Goal: Information Seeking & Learning: Learn about a topic

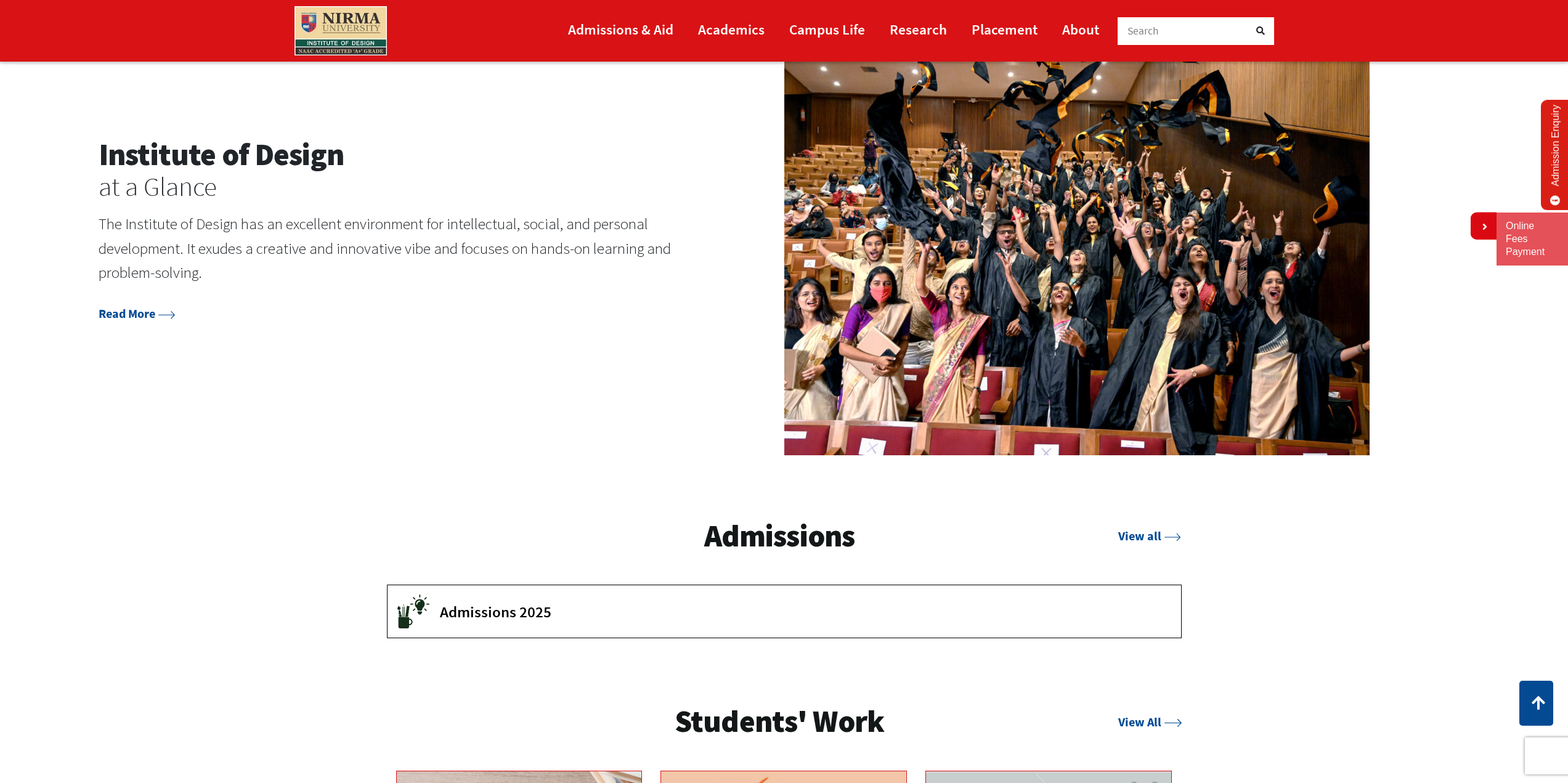
scroll to position [1971, 0]
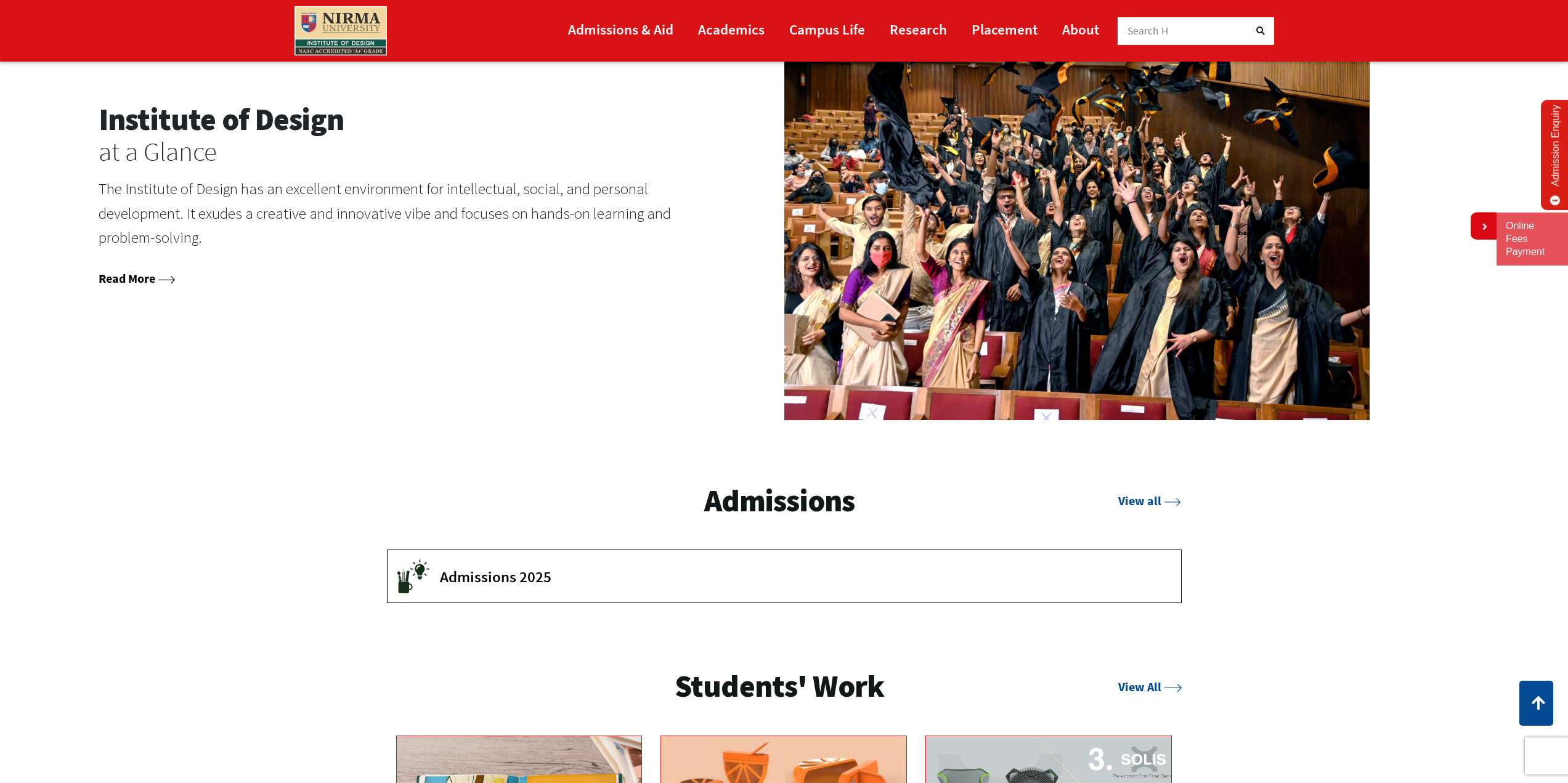
click at [138, 276] on link "Read More" at bounding box center [136, 278] width 77 height 15
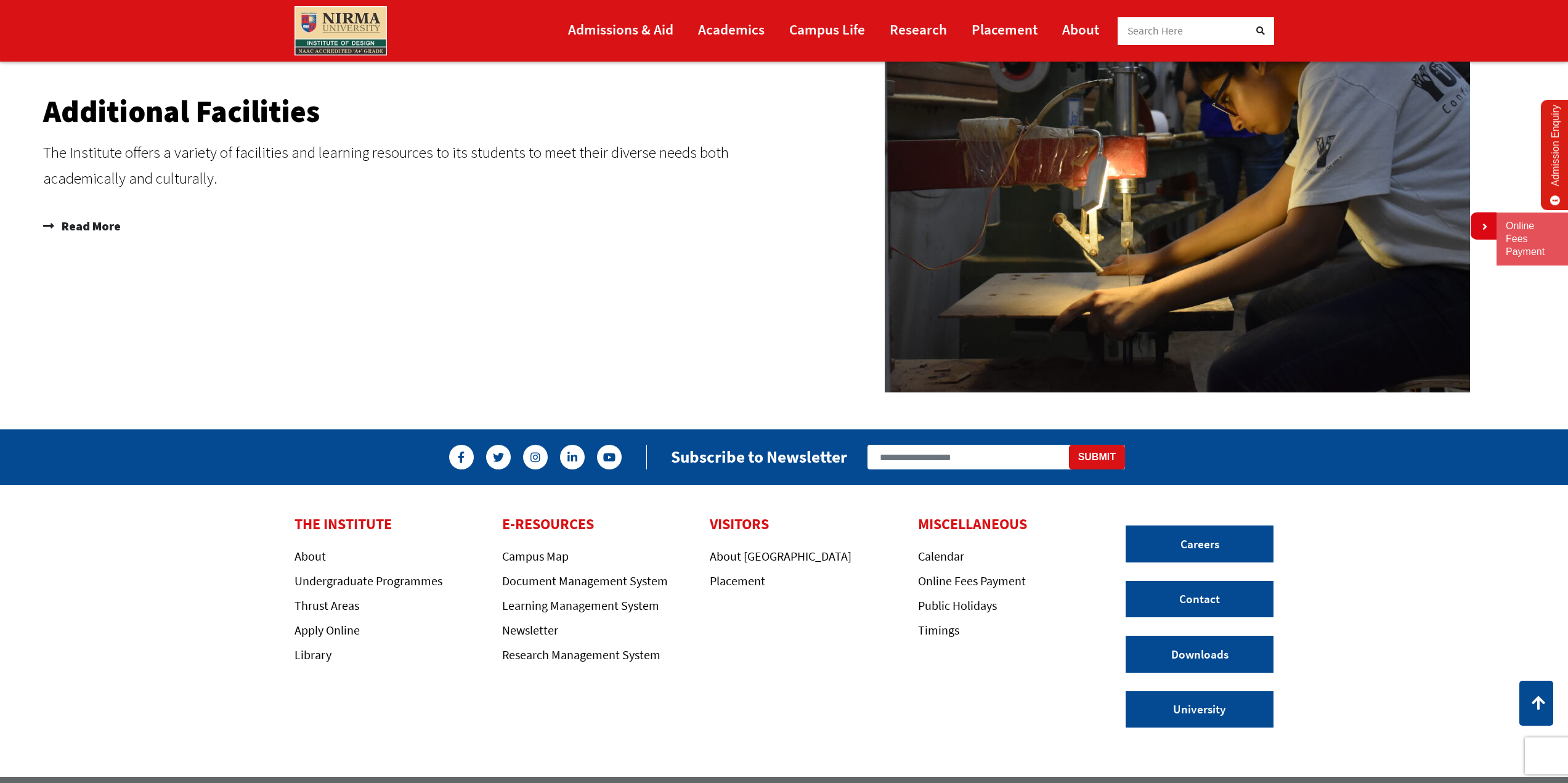
scroll to position [1963, 0]
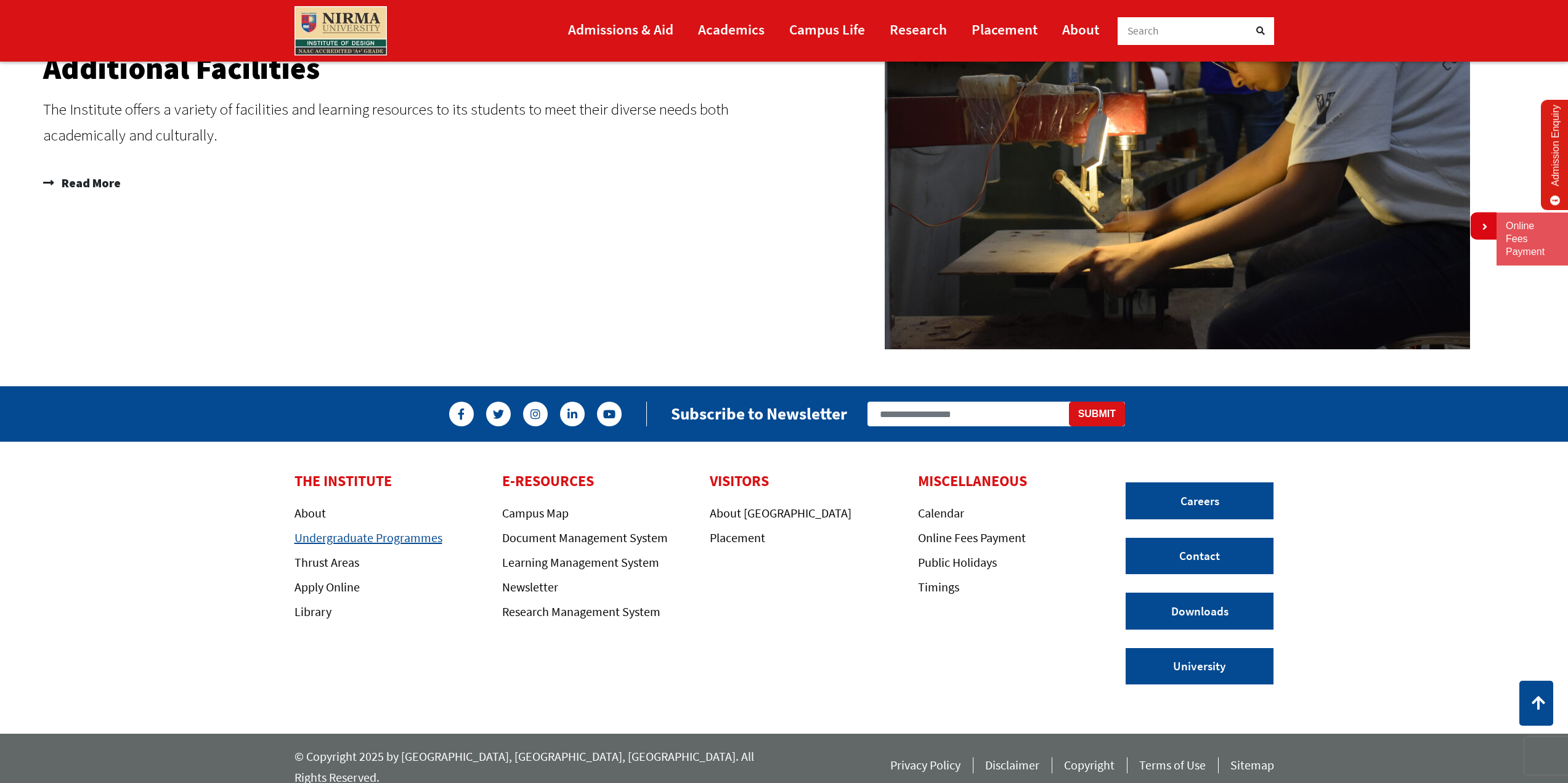
click at [435, 536] on link "Undergraduate Programmes" at bounding box center [368, 538] width 148 height 15
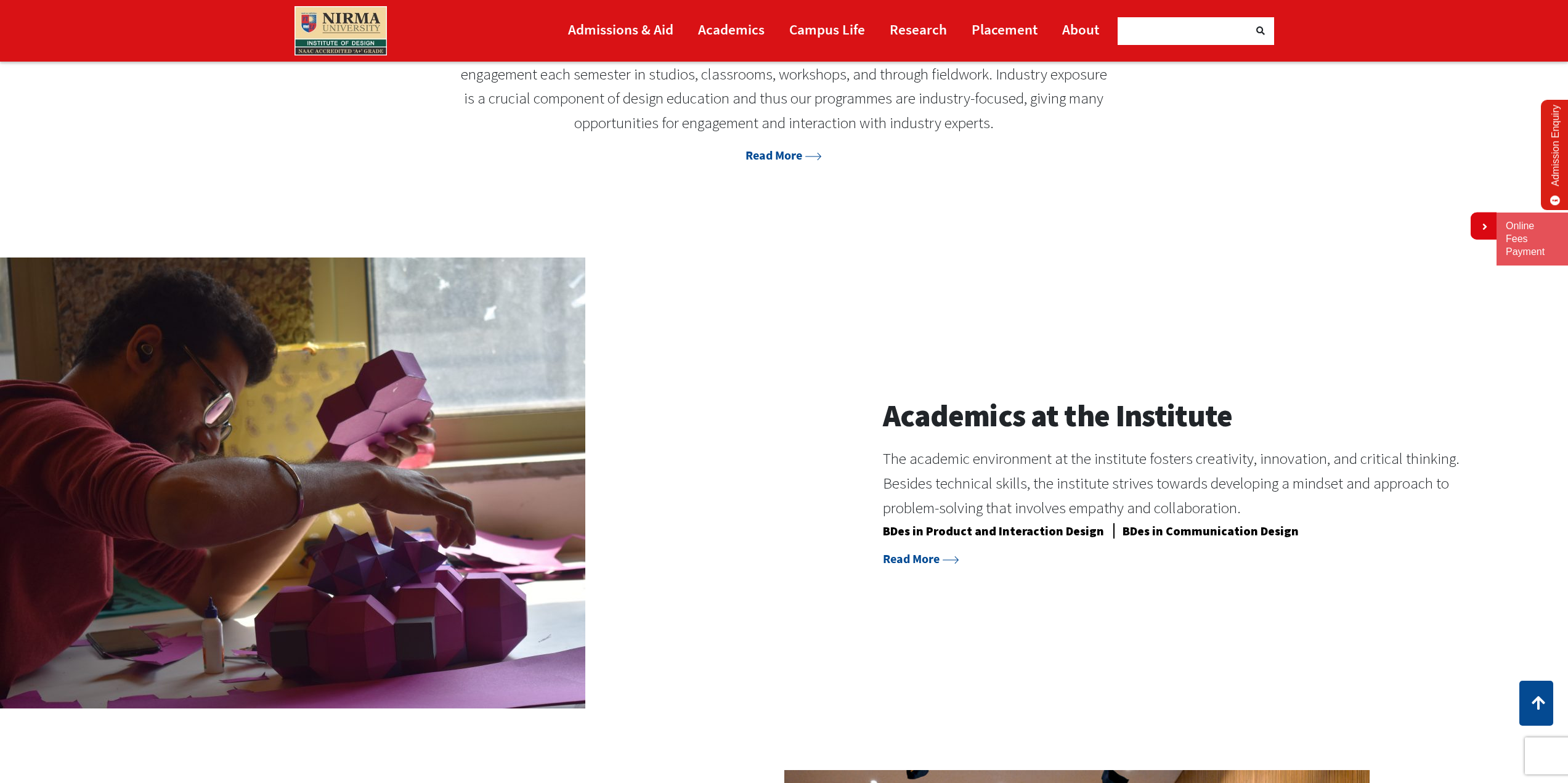
scroll to position [1355, 0]
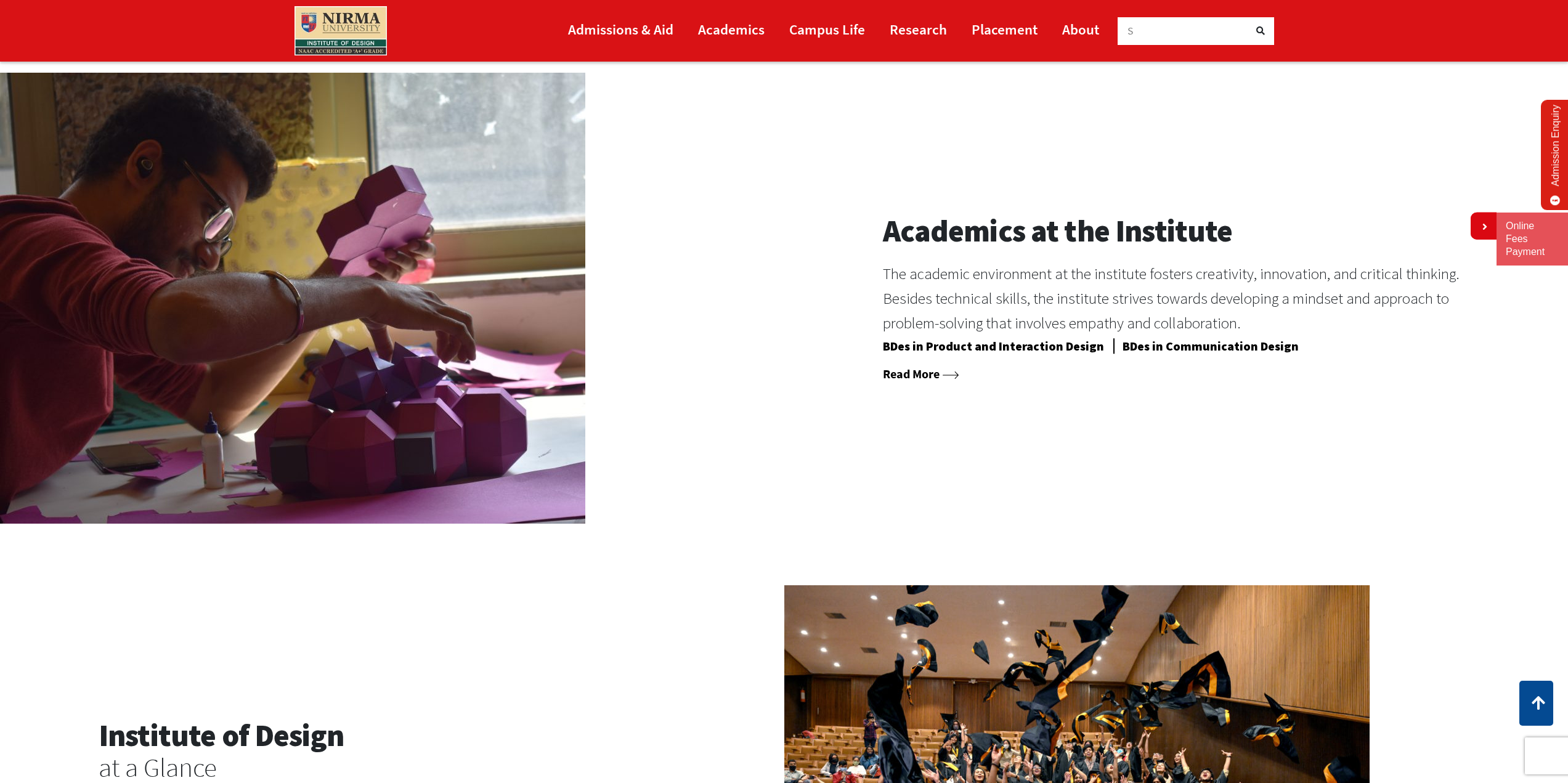
click at [921, 376] on link "Read More" at bounding box center [921, 374] width 77 height 15
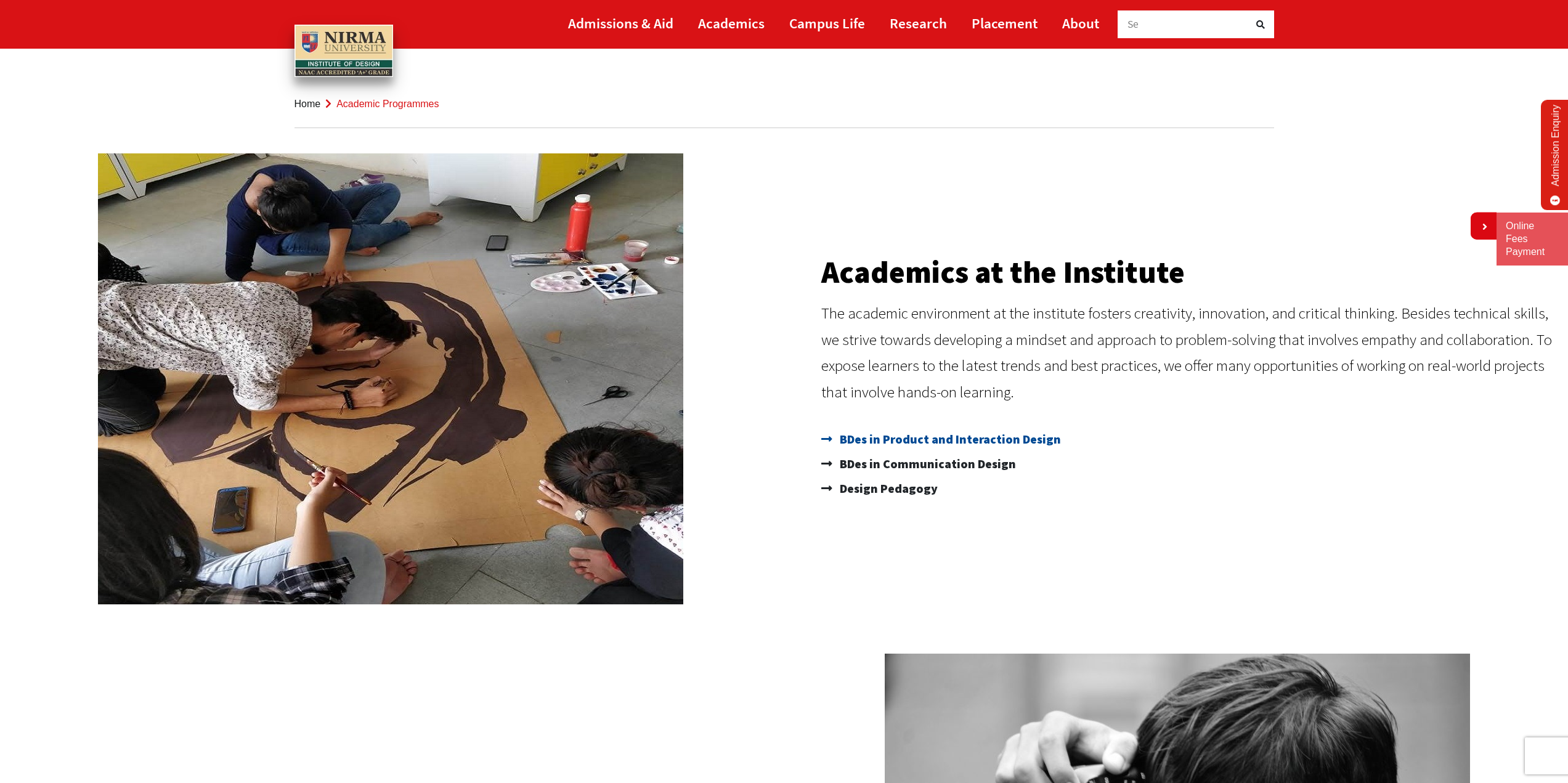
click at [923, 440] on span "BDes in Product and Interaction Design" at bounding box center [948, 439] width 224 height 25
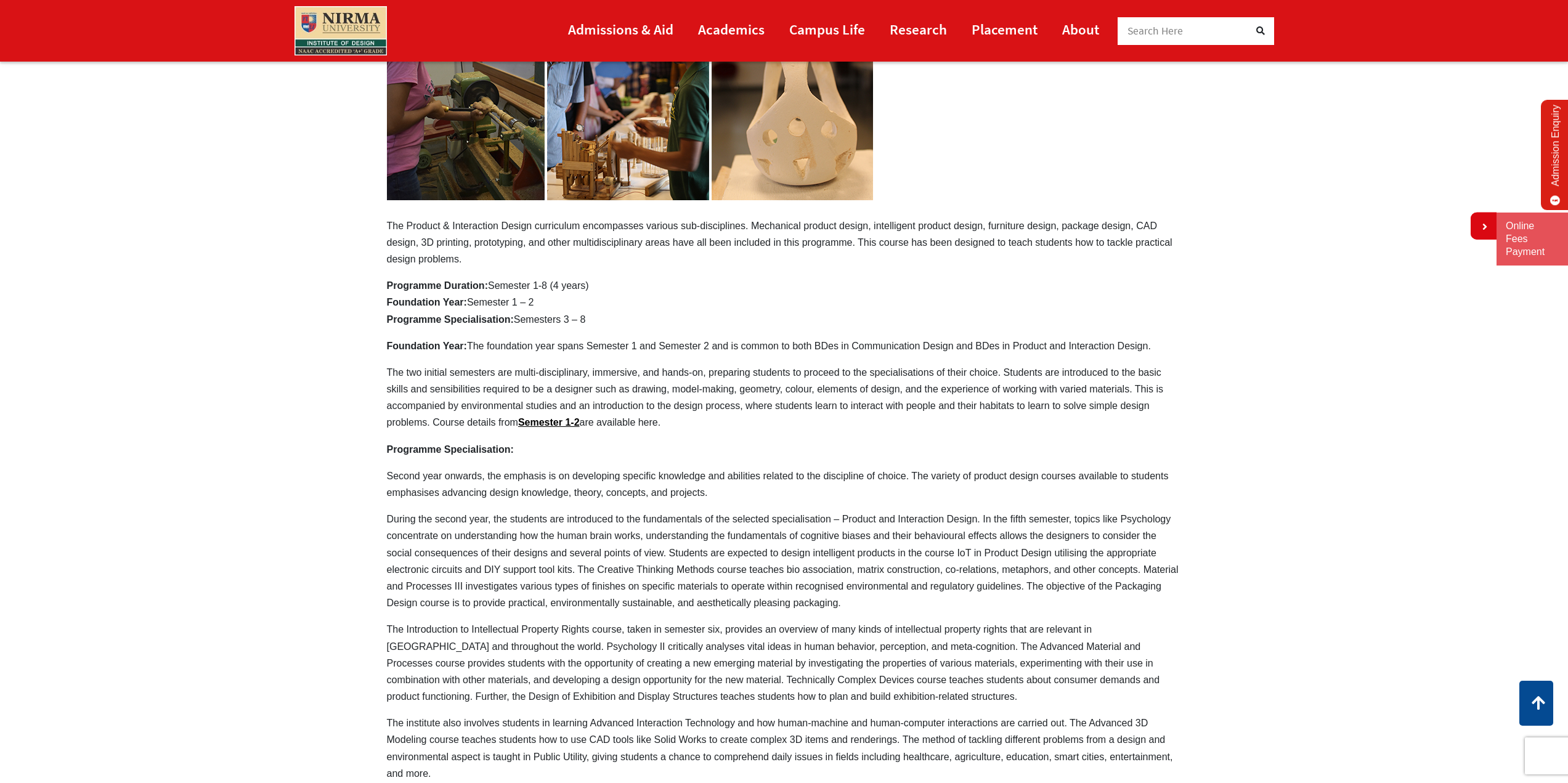
scroll to position [185, 0]
